Goal: Transaction & Acquisition: Purchase product/service

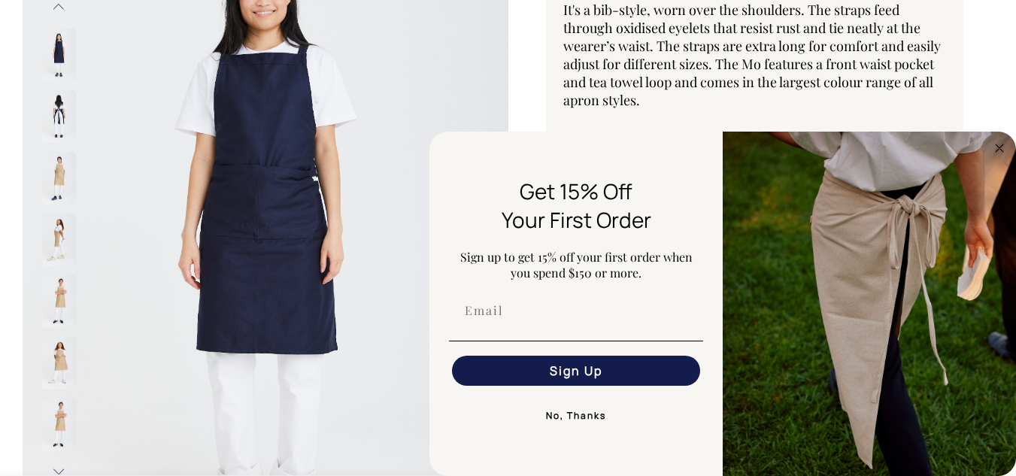
scroll to position [226, 0]
click at [49, 166] on img at bounding box center [59, 176] width 34 height 53
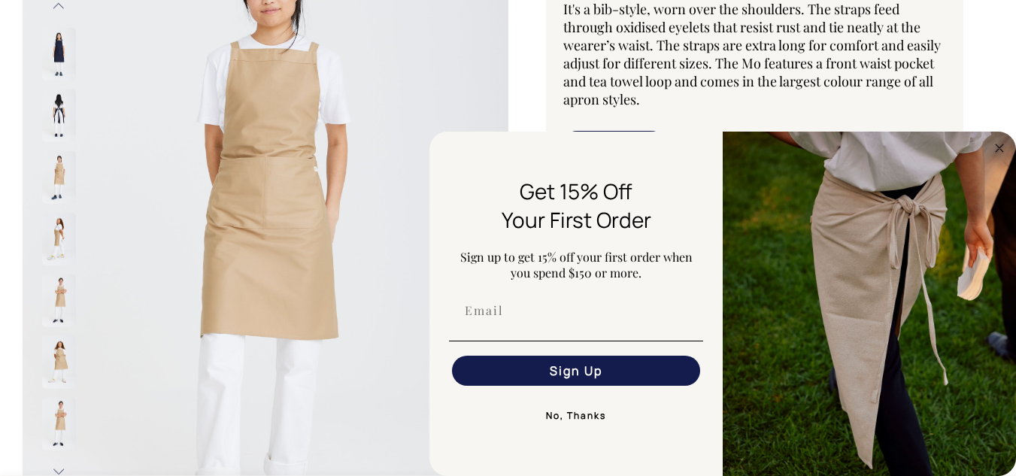
click at [68, 175] on img at bounding box center [59, 176] width 34 height 53
click at [60, 174] on img at bounding box center [59, 176] width 34 height 53
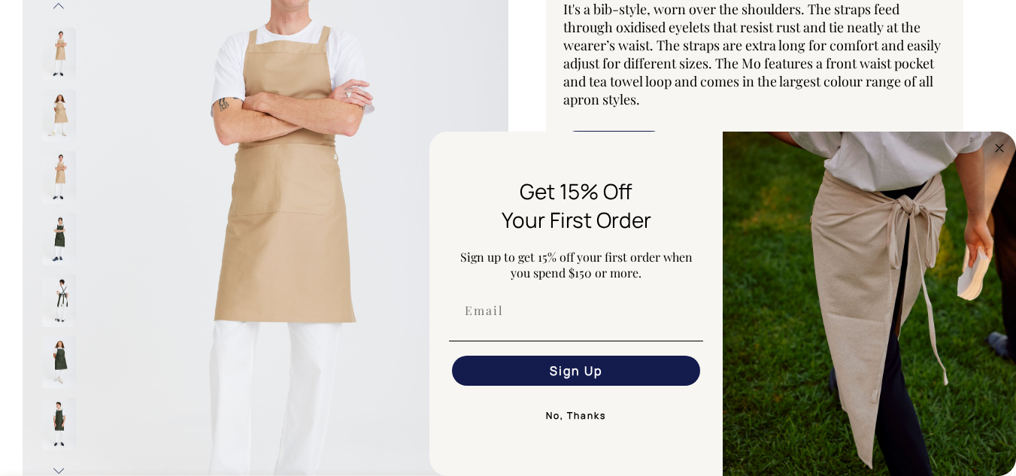
click at [590, 418] on button "No, Thanks" at bounding box center [576, 416] width 254 height 30
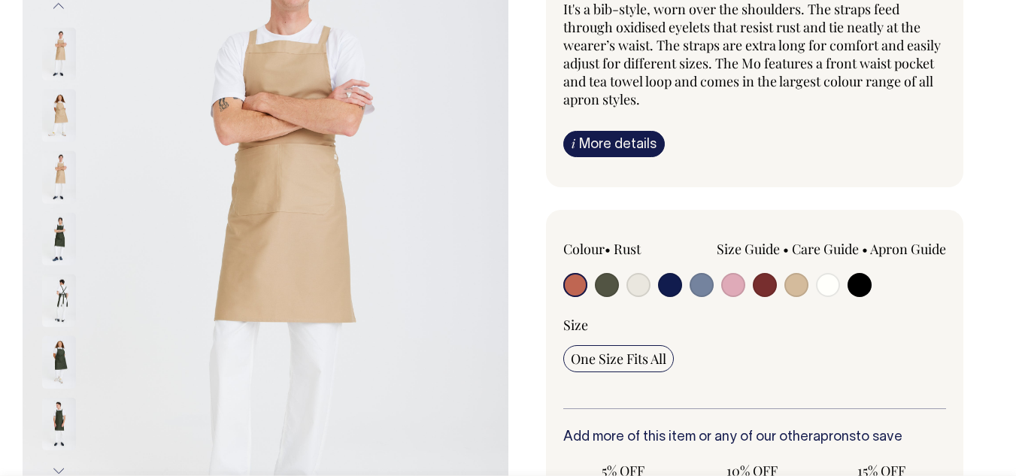
click at [790, 275] on input "radio" at bounding box center [796, 285] width 24 height 24
radio input "true"
select select "Khaki"
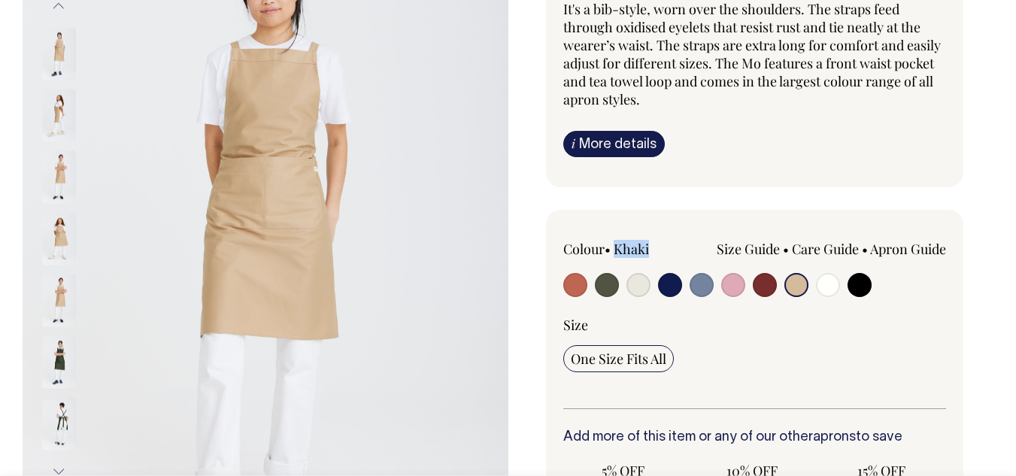
drag, startPoint x: 661, startPoint y: 247, endPoint x: 617, endPoint y: 251, distance: 43.8
click at [617, 251] on div "Colour • Khaki" at bounding box center [639, 249] width 153 height 18
copy label "Khaki"
click at [613, 280] on input "radio" at bounding box center [607, 285] width 24 height 24
radio input "true"
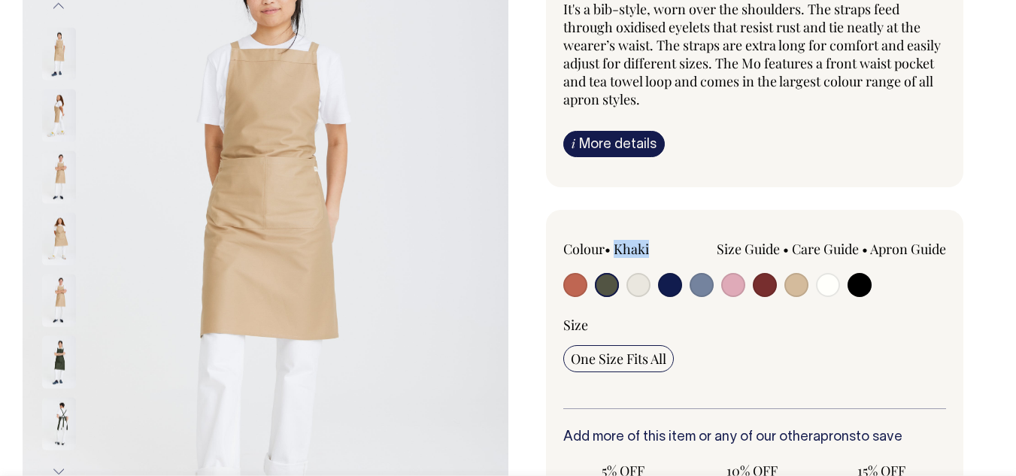
radio input "true"
select select "Olive"
